Goal: Transaction & Acquisition: Purchase product/service

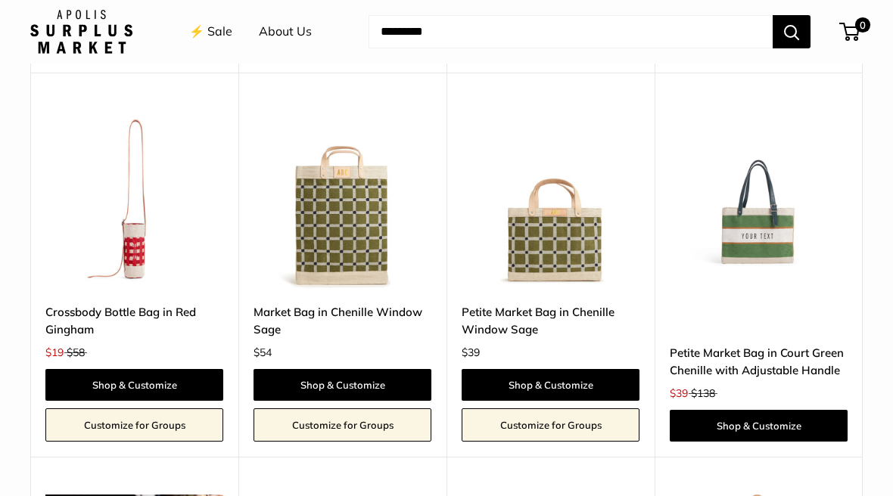
scroll to position [2182, 0]
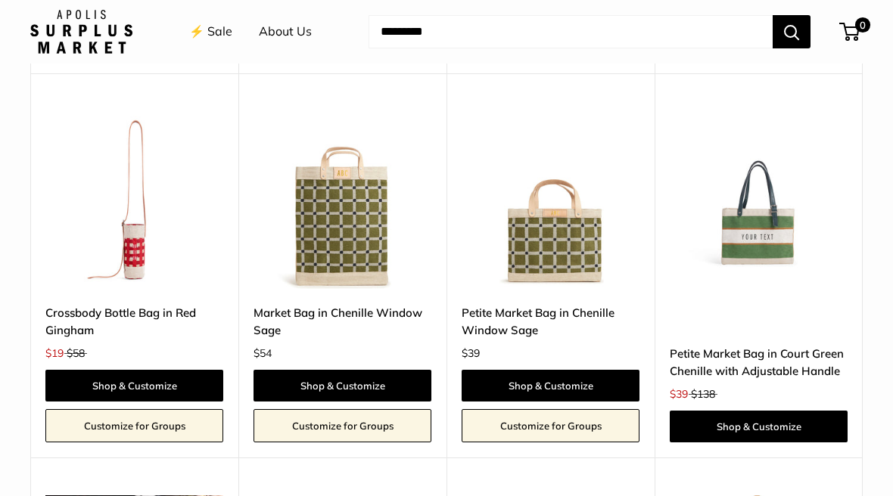
click at [771, 223] on img at bounding box center [759, 200] width 178 height 178
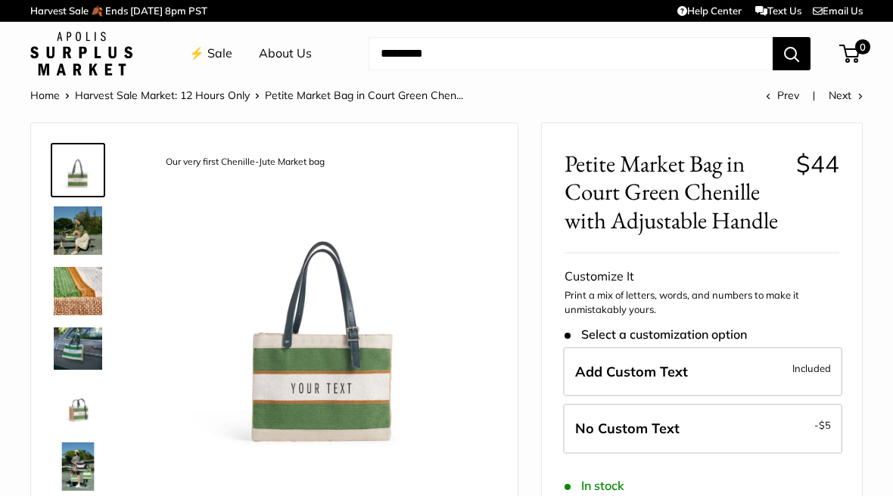
click at [70, 238] on img at bounding box center [78, 231] width 48 height 48
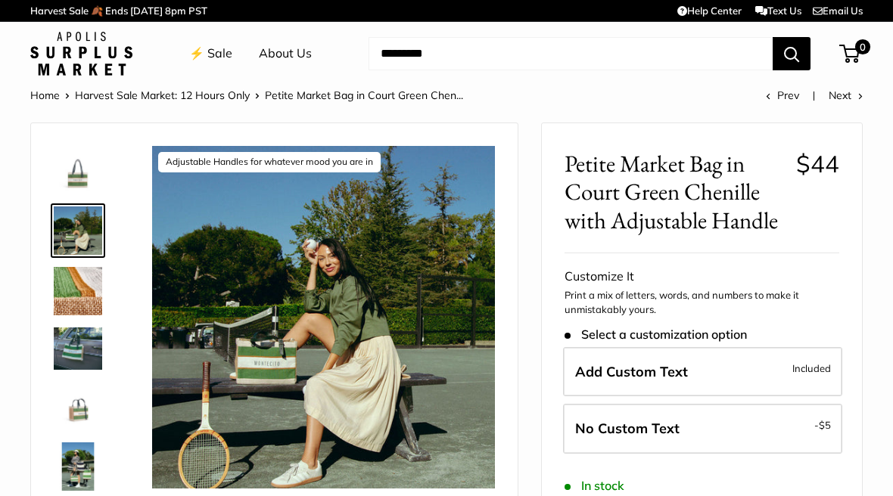
click at [68, 295] on img at bounding box center [78, 291] width 48 height 48
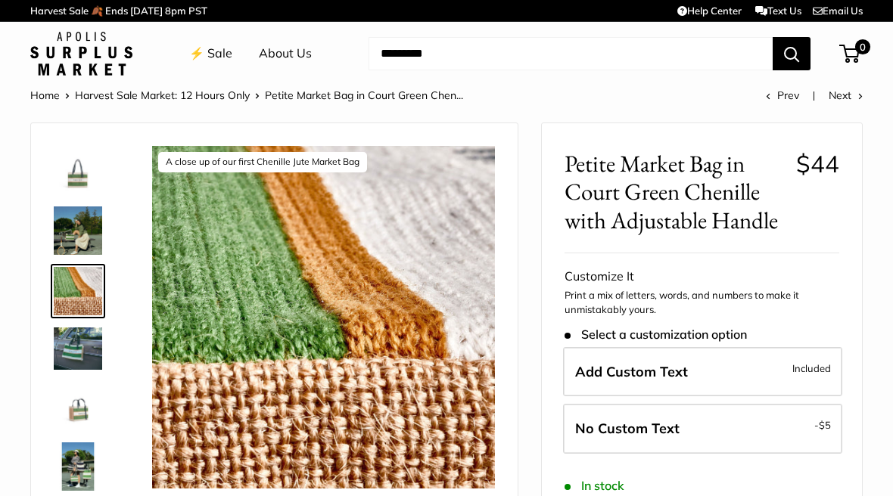
click at [64, 345] on img at bounding box center [78, 349] width 48 height 42
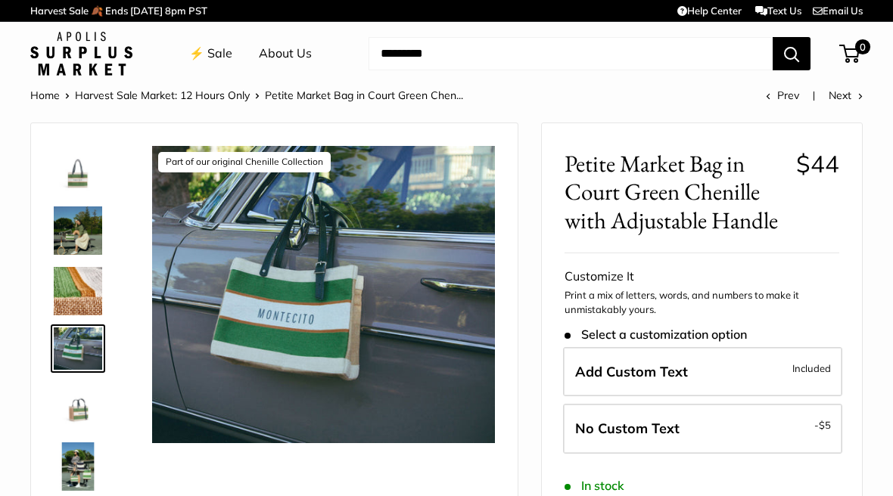
click at [66, 415] on img at bounding box center [78, 406] width 48 height 48
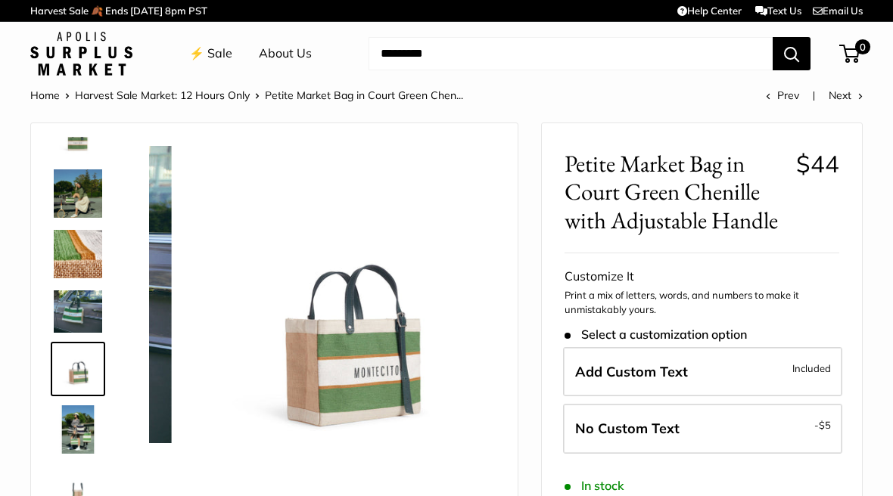
scroll to position [40, 0]
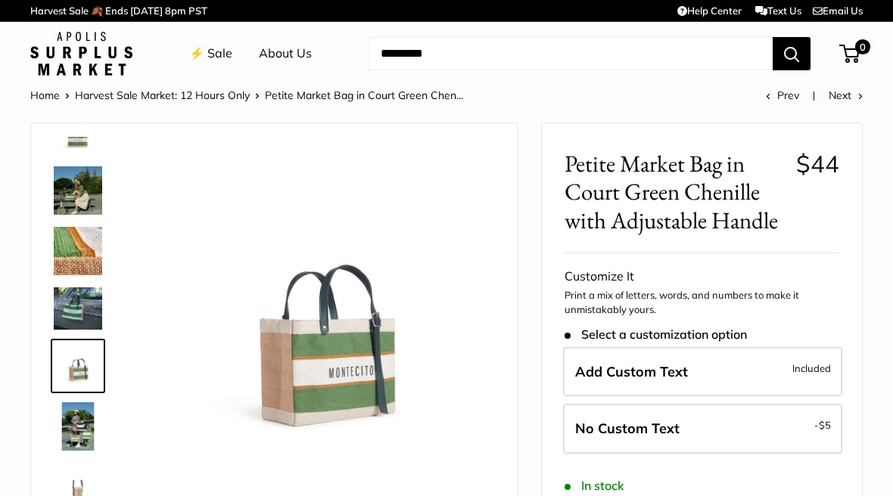
click at [58, 428] on img at bounding box center [78, 427] width 48 height 48
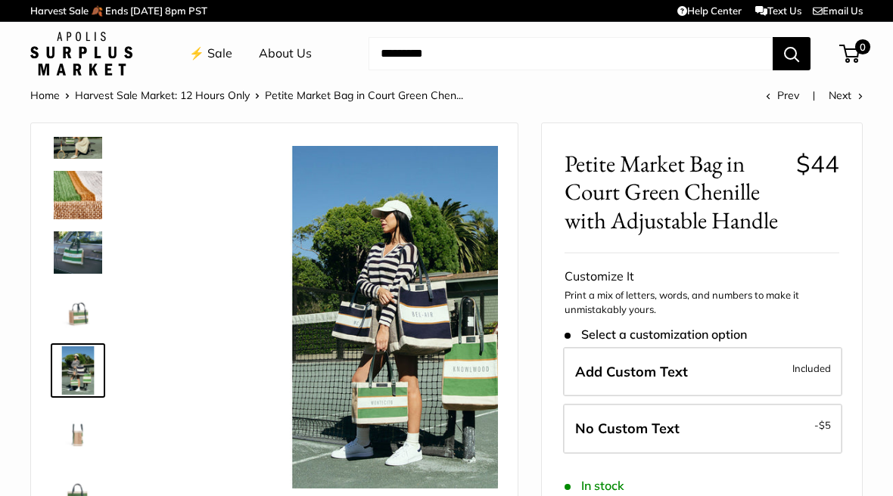
scroll to position [101, 0]
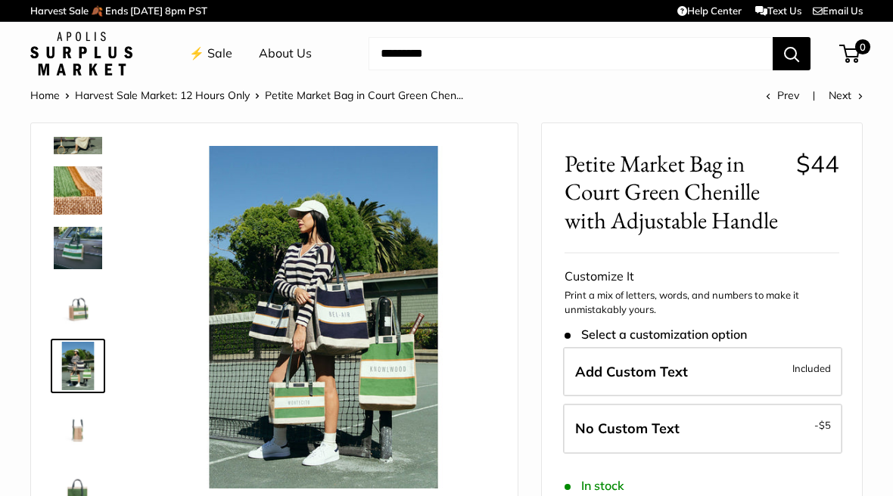
click at [64, 438] on img at bounding box center [78, 427] width 48 height 48
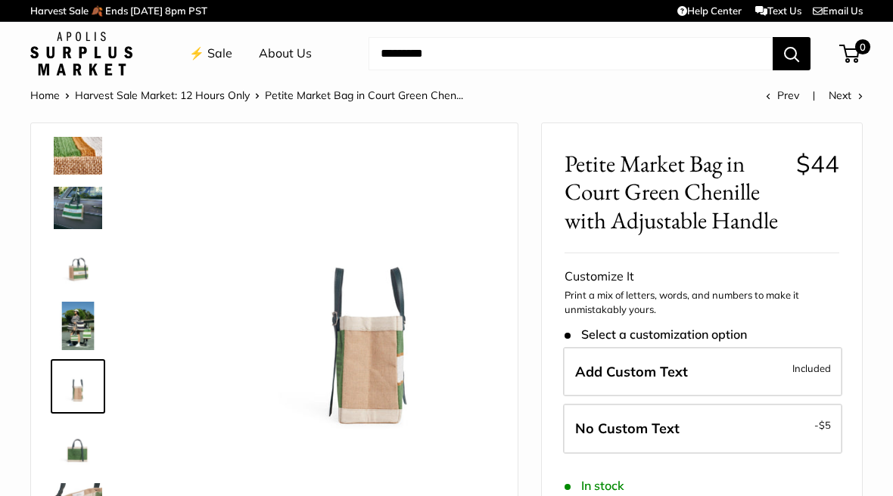
scroll to position [151, 0]
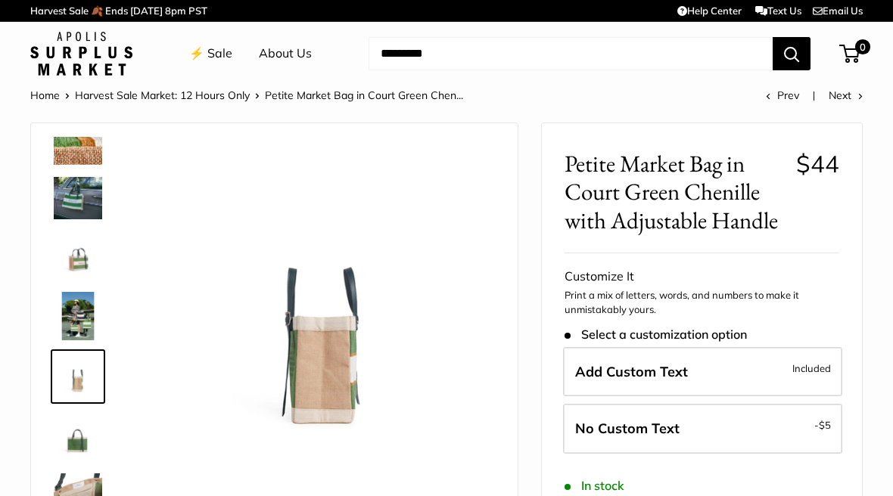
click at [54, 438] on img at bounding box center [78, 437] width 48 height 48
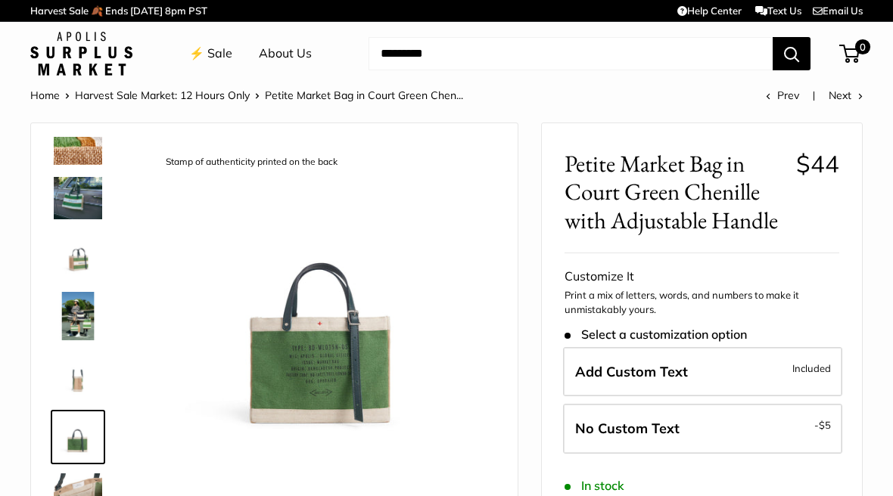
click at [61, 481] on img at bounding box center [78, 498] width 48 height 48
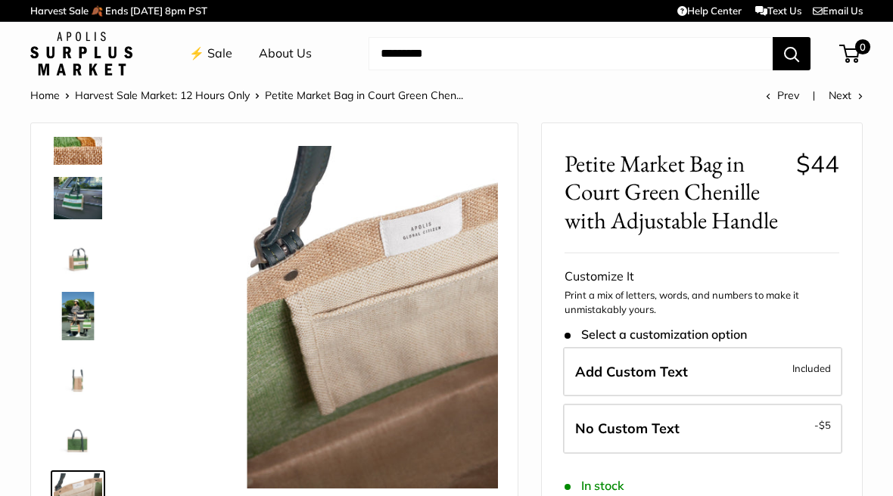
click at [64, 477] on img at bounding box center [78, 498] width 48 height 48
